Goal: Information Seeking & Learning: Check status

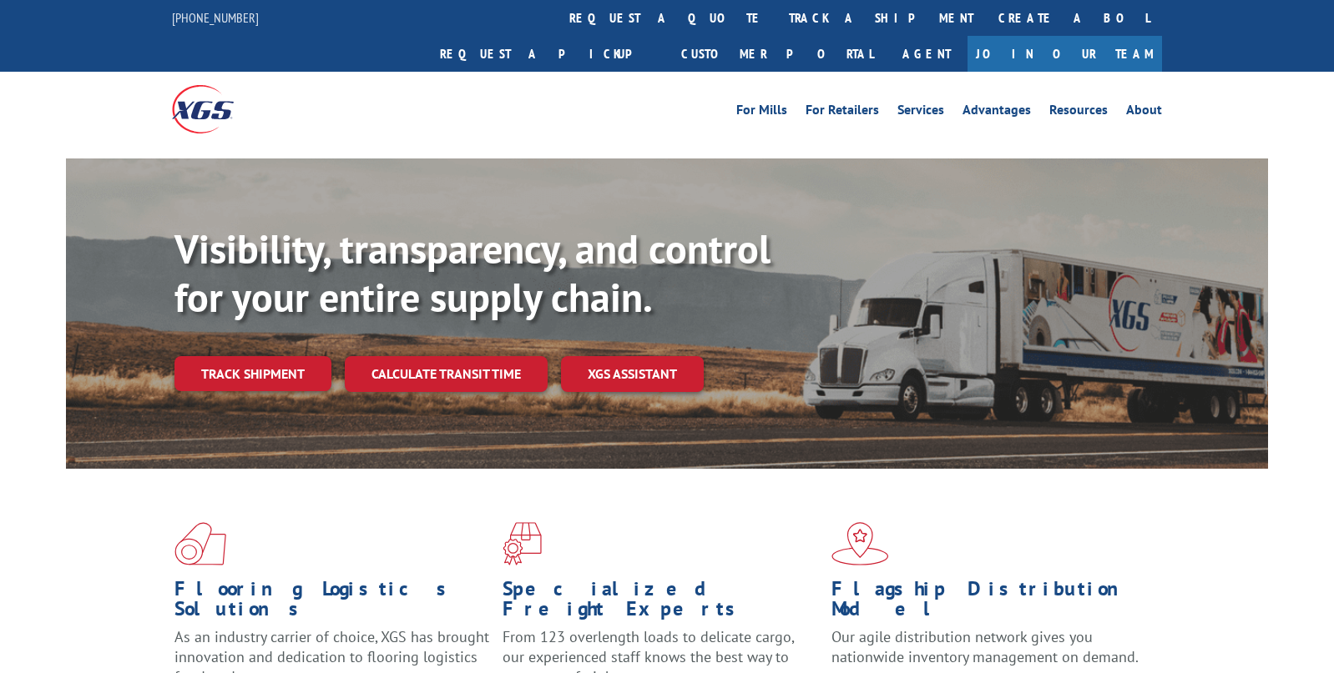
click at [193, 356] on link "Track shipment" at bounding box center [252, 373] width 157 height 35
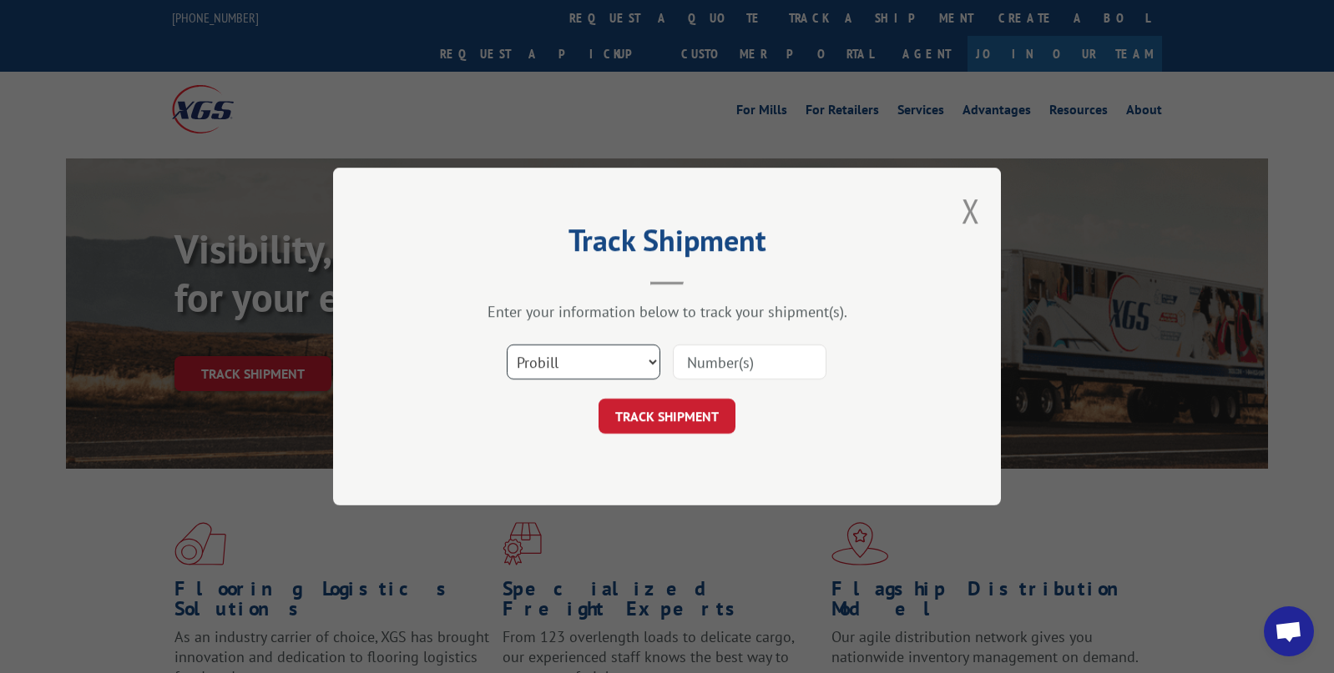
click at [638, 357] on select "Select category... Probill BOL PO" at bounding box center [584, 362] width 154 height 35
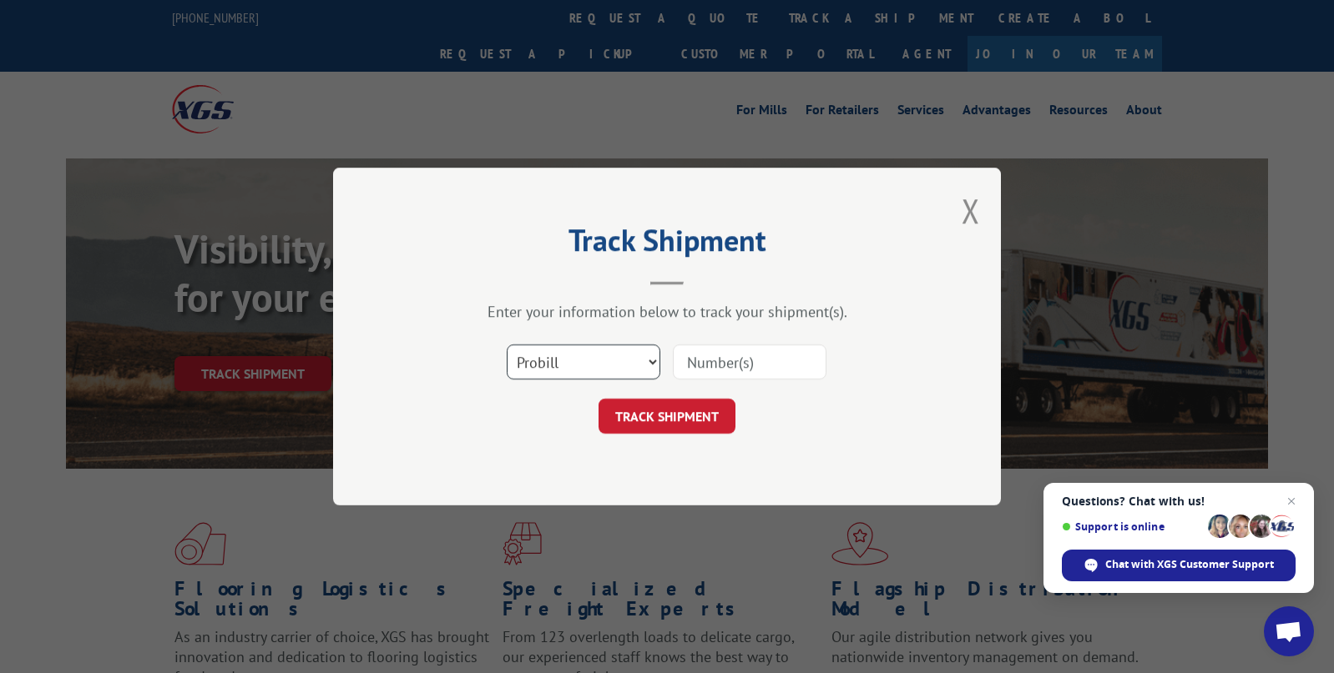
click at [658, 364] on select "Select category... Probill BOL PO" at bounding box center [584, 362] width 154 height 35
click at [507, 345] on select "Select category... Probill BOL PO" at bounding box center [584, 362] width 154 height 35
click at [703, 365] on input at bounding box center [750, 362] width 154 height 35
click at [646, 361] on select "Select category... Probill BOL PO" at bounding box center [584, 362] width 154 height 35
select select "po"
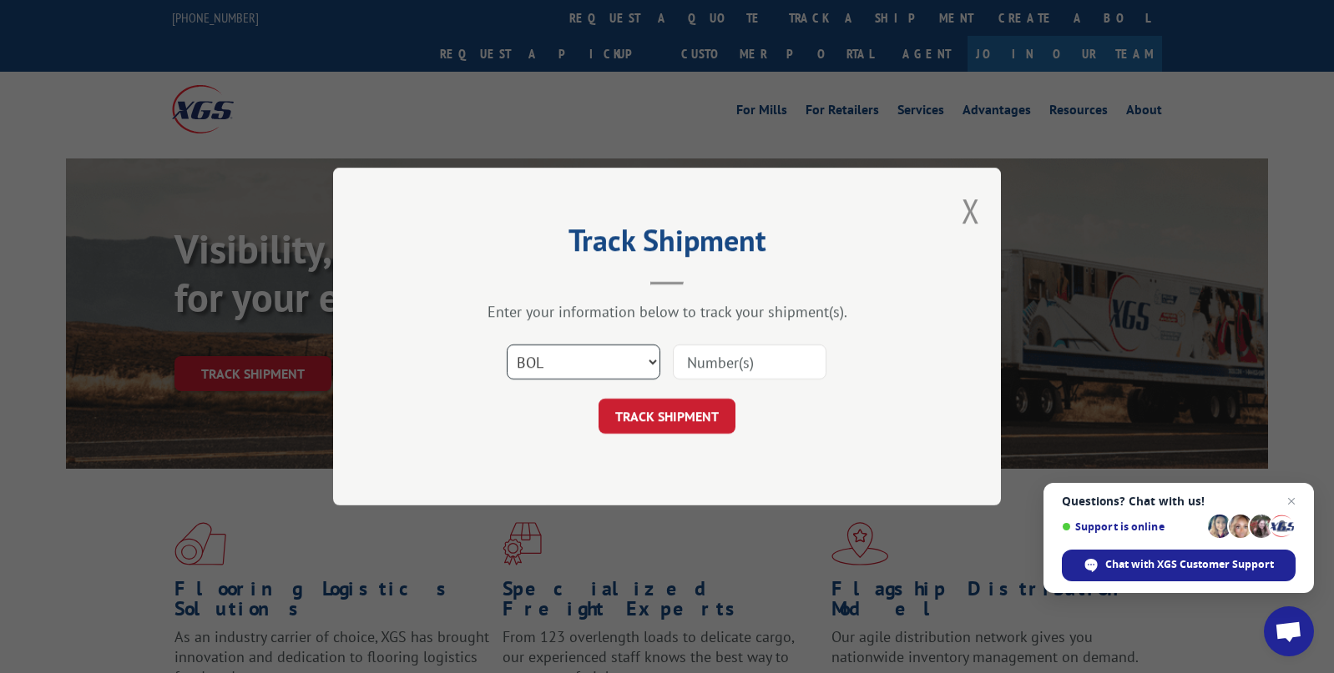
click at [507, 345] on select "Select category... Probill BOL PO" at bounding box center [584, 362] width 154 height 35
click at [718, 362] on input at bounding box center [750, 362] width 154 height 35
type input "34873"
click at [687, 417] on button "TRACK SHIPMENT" at bounding box center [666, 416] width 137 height 35
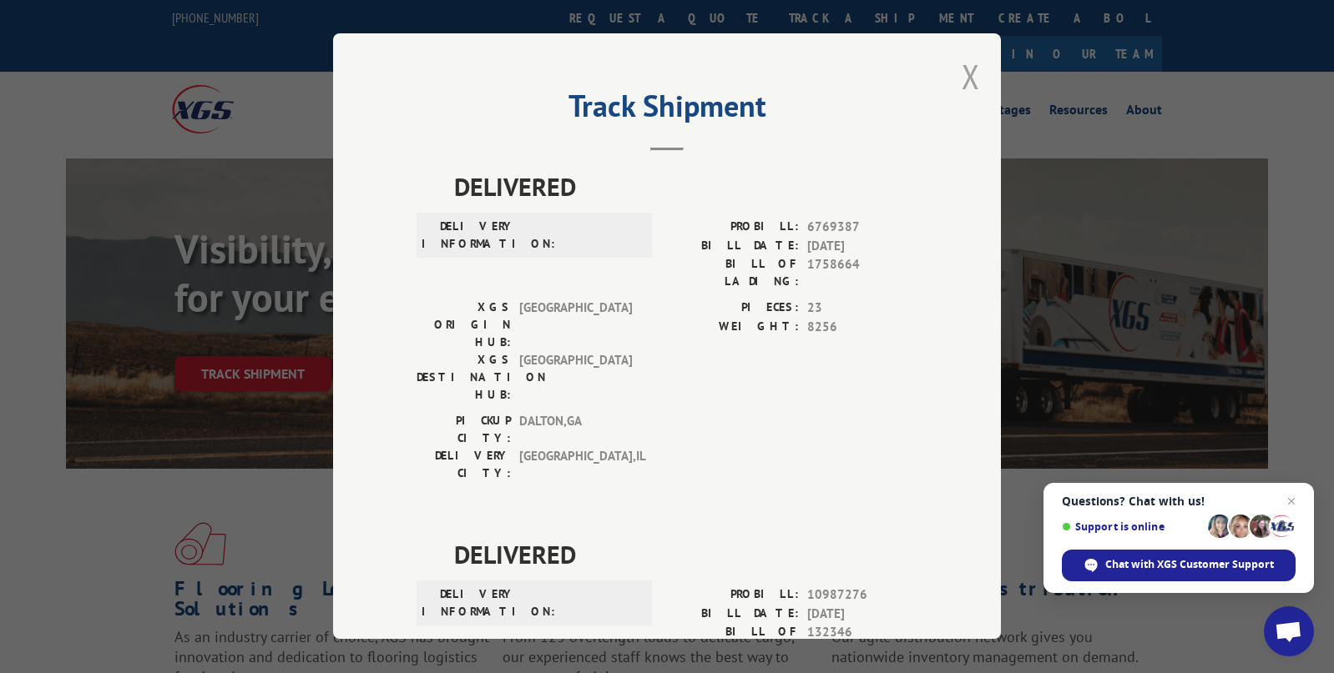
click at [961, 80] on button "Close modal" at bounding box center [970, 76] width 18 height 44
